Goal: Find specific page/section: Find specific page/section

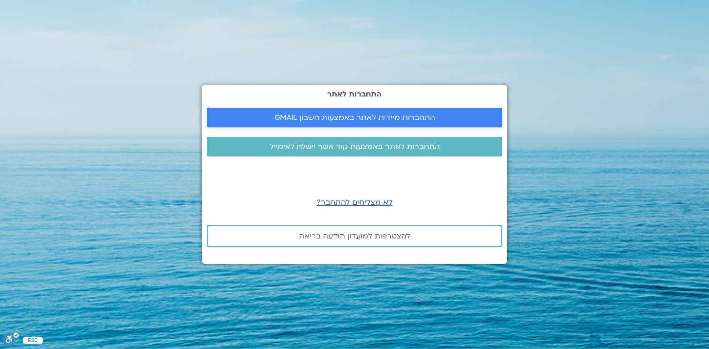
click at [347, 113] on span "התחברות מיידית לאתר באמצעות חשבון GMAIL" at bounding box center [354, 117] width 161 height 8
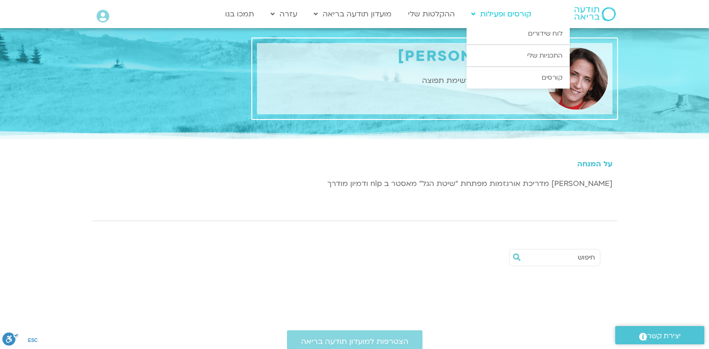
click at [508, 14] on link "קורסים ופעילות" at bounding box center [501, 14] width 69 height 18
click at [533, 53] on link "התכניות שלי" at bounding box center [518, 56] width 103 height 22
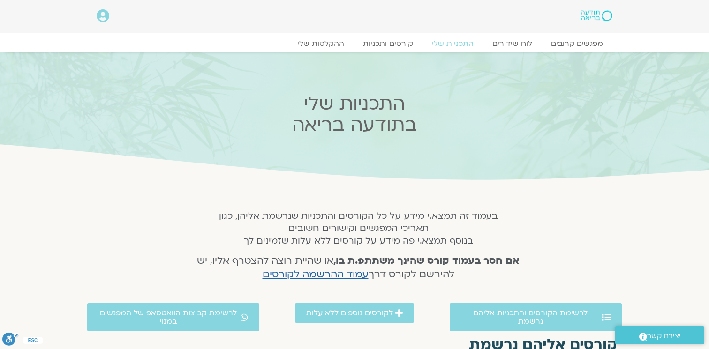
click at [101, 20] on icon at bounding box center [103, 15] width 13 height 13
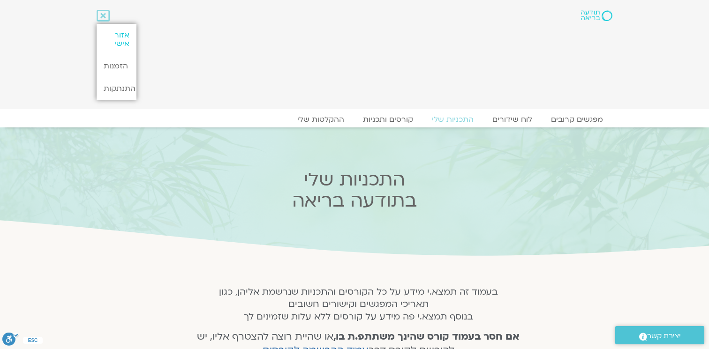
click at [118, 39] on link "אזור אישי" at bounding box center [116, 39] width 39 height 31
